Goal: Task Accomplishment & Management: Manage account settings

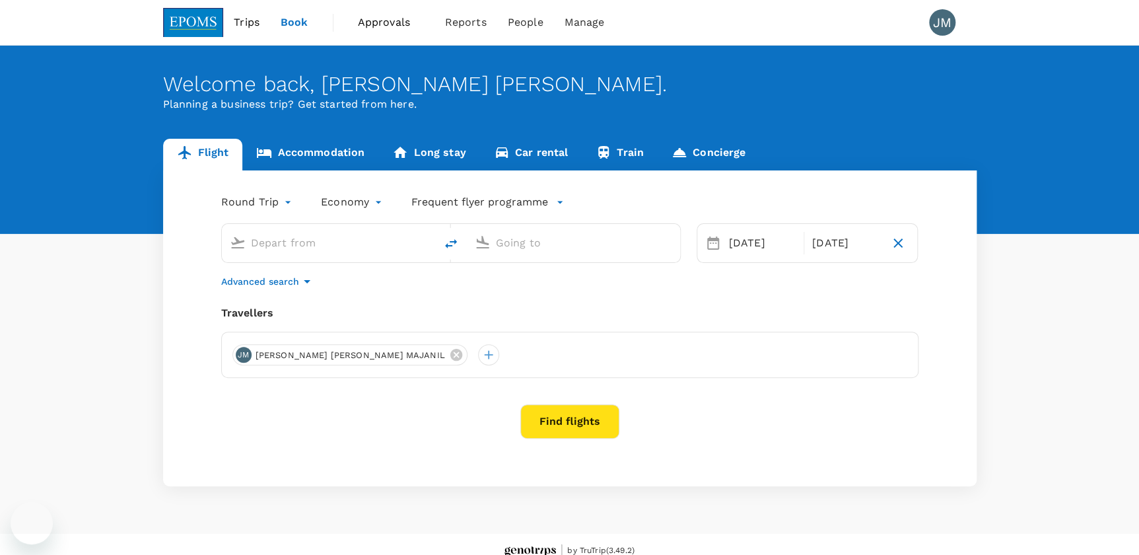
type input "Kota Kinabalu Intl (BKI)"
type input "Kuching Intl (KCH)"
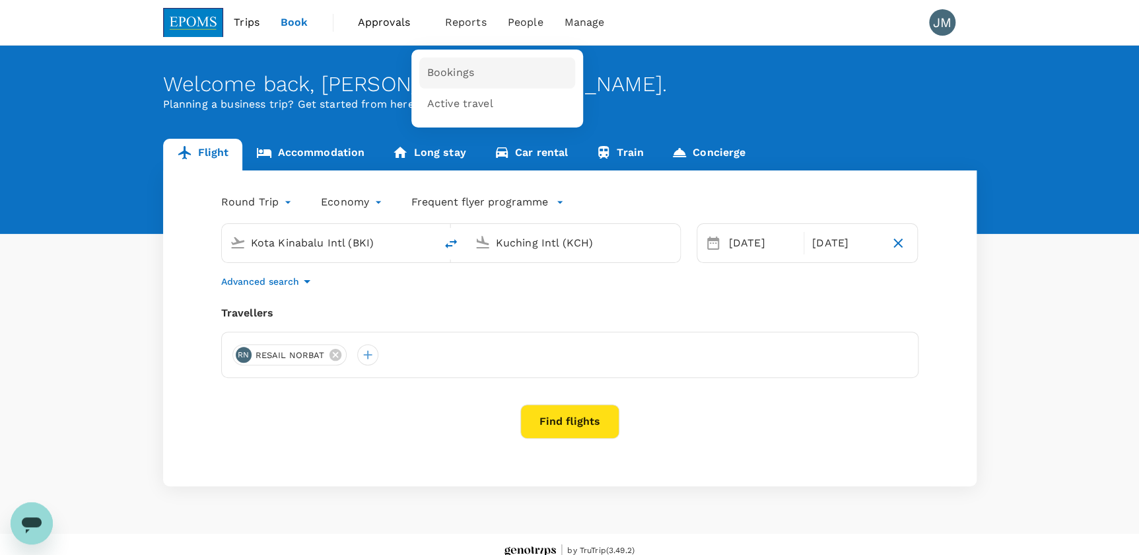
click at [451, 71] on span "Bookings" at bounding box center [450, 72] width 47 height 15
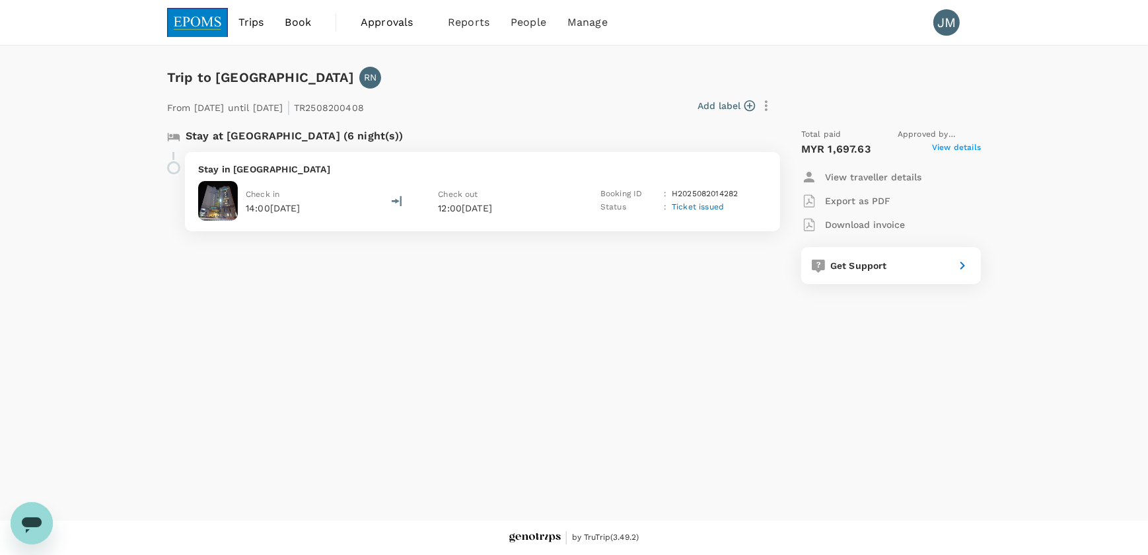
click at [880, 199] on p "Export as PDF" at bounding box center [857, 200] width 65 height 13
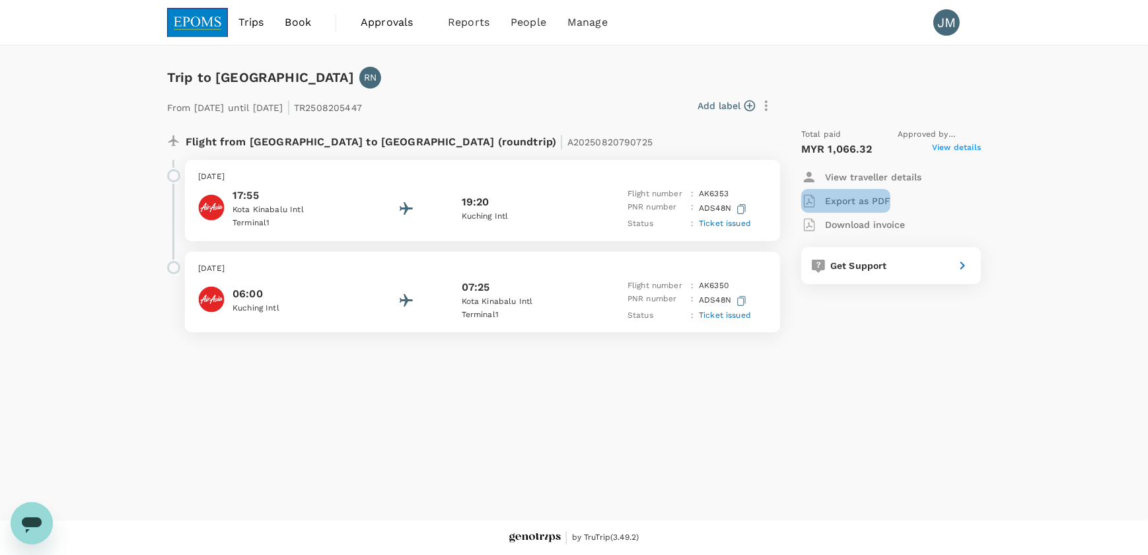
click at [863, 199] on p "Export as PDF" at bounding box center [857, 200] width 65 height 13
